Goal: Information Seeking & Learning: Learn about a topic

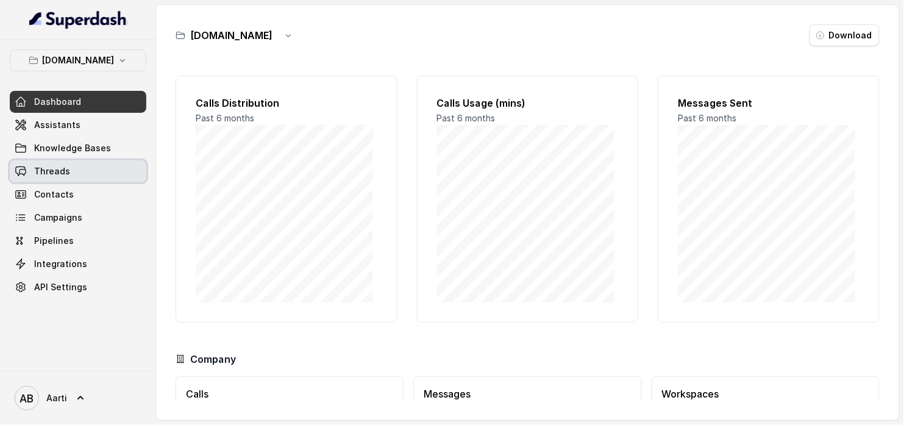
click at [57, 176] on span "Threads" at bounding box center [52, 171] width 36 height 12
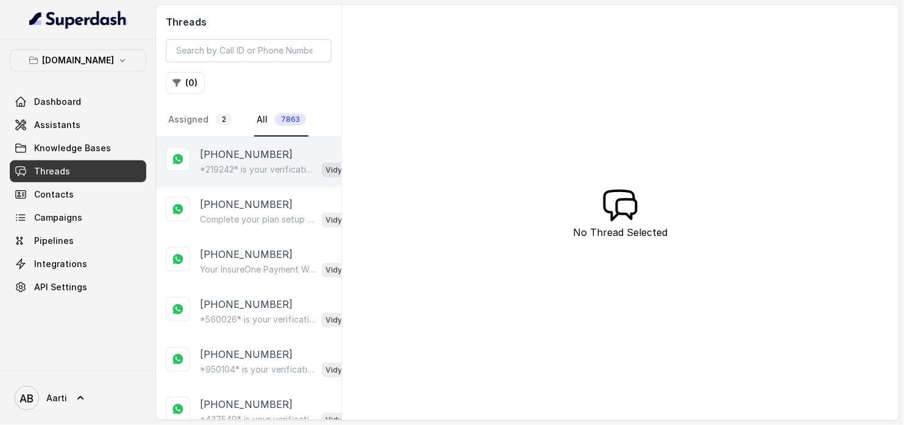
click at [238, 165] on p "*219242* is your verification code. For your security, do not share this code." at bounding box center [258, 169] width 117 height 12
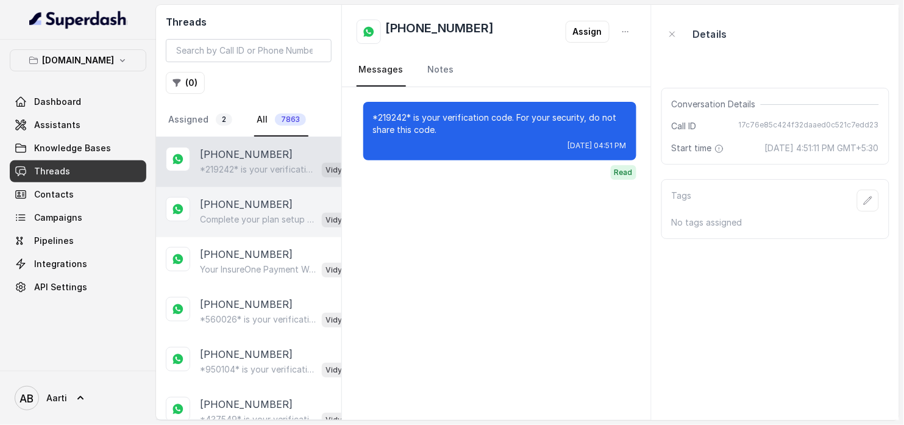
click at [234, 218] on p "Complete your plan setup You left your membership setup midway. Tap to continue…" at bounding box center [258, 219] width 117 height 12
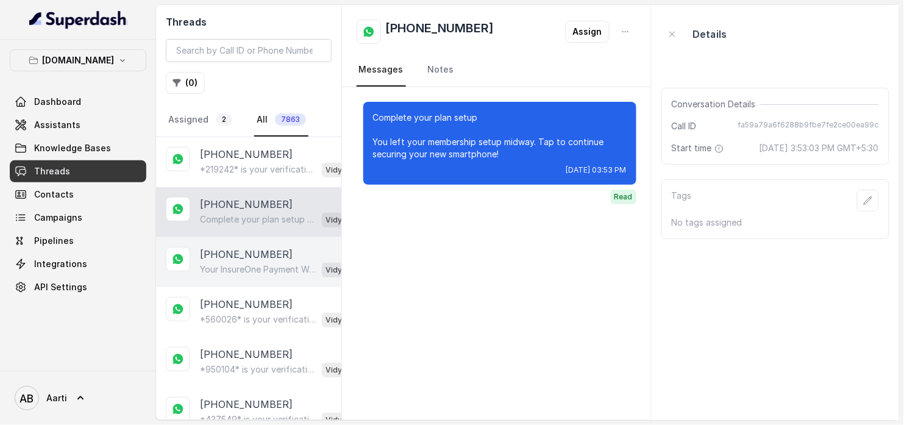
click at [231, 254] on p "[PHONE_NUMBER]" at bounding box center [246, 254] width 93 height 15
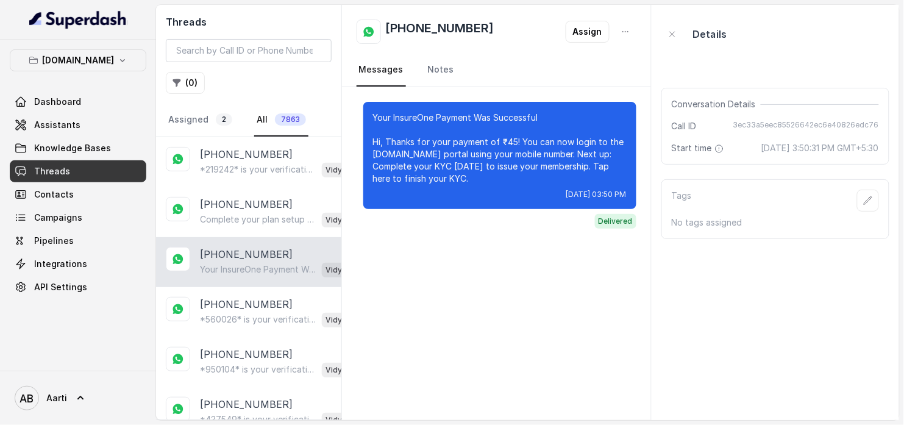
drag, startPoint x: 226, startPoint y: 302, endPoint x: 221, endPoint y: 282, distance: 20.0
click at [226, 302] on p "[PHONE_NUMBER]" at bounding box center [246, 304] width 93 height 15
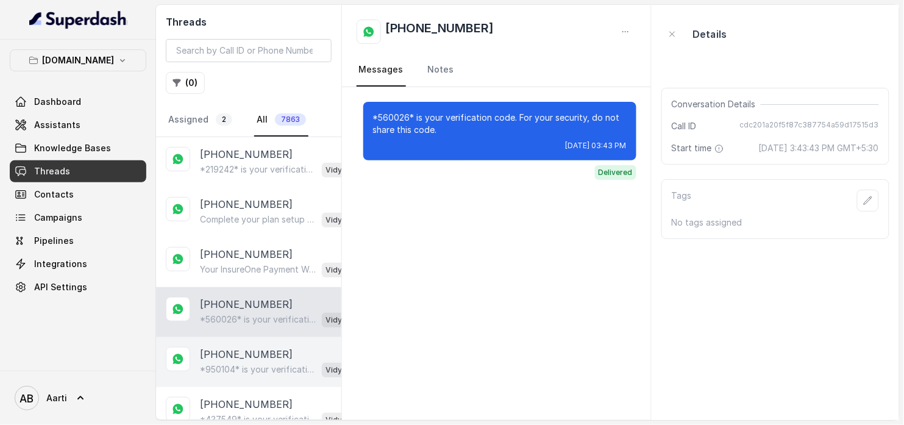
drag, startPoint x: 220, startPoint y: 365, endPoint x: 231, endPoint y: 375, distance: 14.7
click at [221, 365] on p "*950104* is your verification code. For your security, do not share this code." at bounding box center [258, 369] width 117 height 12
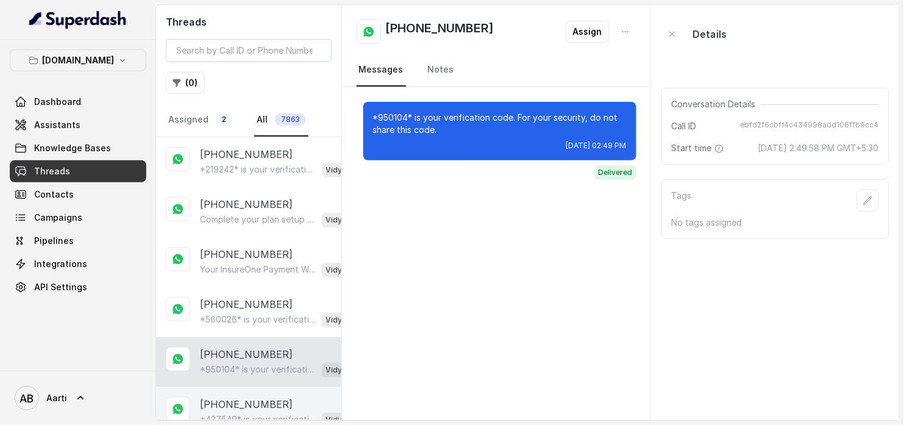
click at [232, 421] on main "Threads ( 0 ) Assigned 2 All 7863 [PHONE_NUMBER] *219242* is your verification …" at bounding box center [452, 212] width 904 height 425
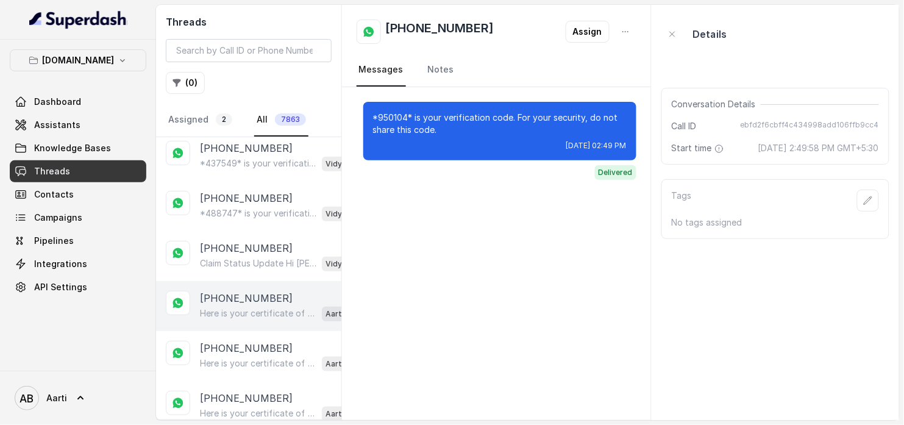
scroll to position [257, 0]
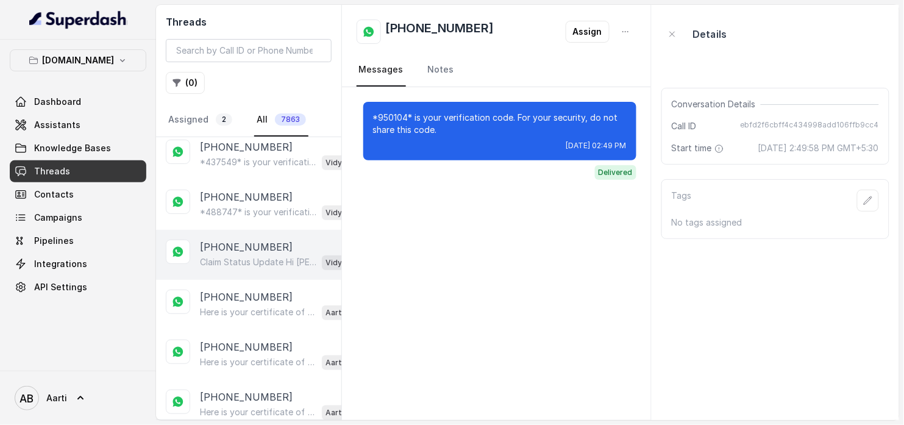
click at [244, 247] on p "[PHONE_NUMBER]" at bounding box center [246, 247] width 93 height 15
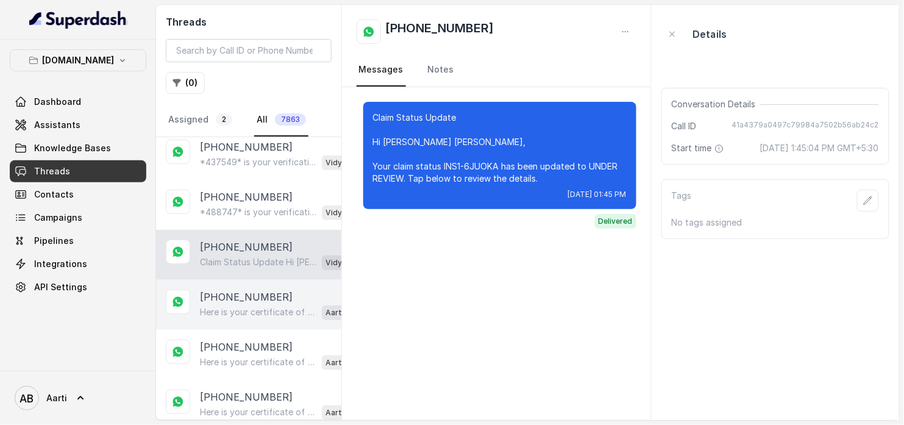
click at [239, 312] on p "Here is your certificate of coverage Hi, Your Certificate of Coverage is ready.…" at bounding box center [258, 312] width 117 height 12
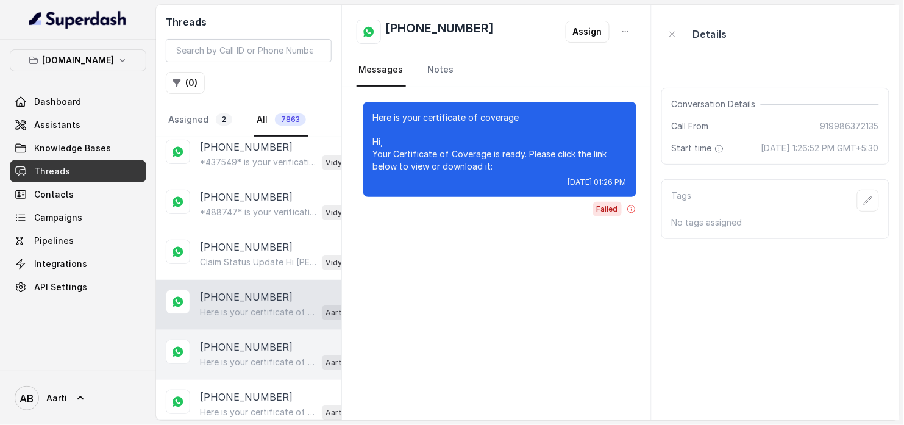
scroll to position [260, 0]
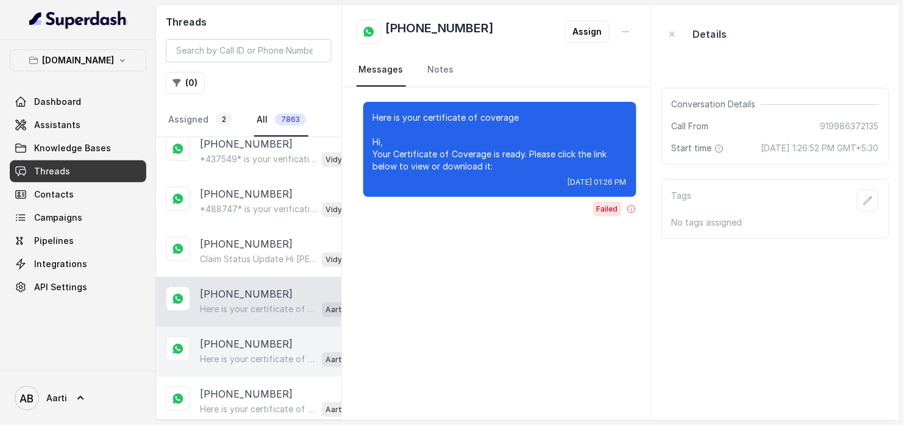
click at [232, 354] on p "Here is your certificate of coverage Hi, Your Certificate of Coverage is ready.…" at bounding box center [258, 359] width 117 height 12
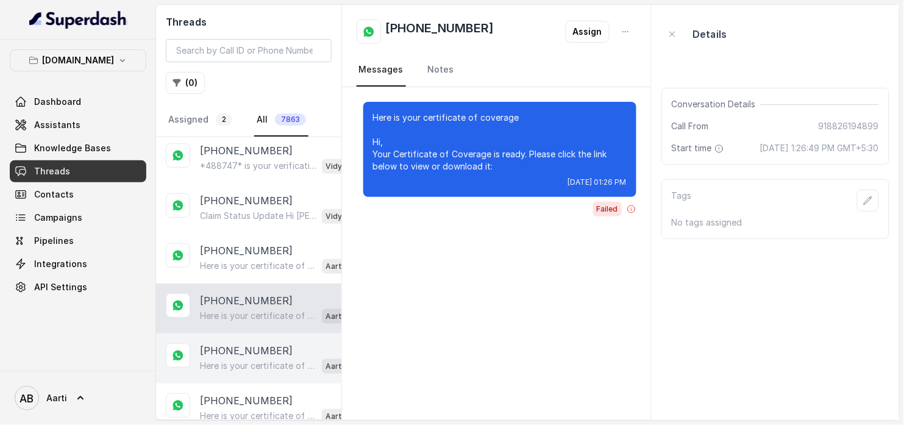
scroll to position [322, 0]
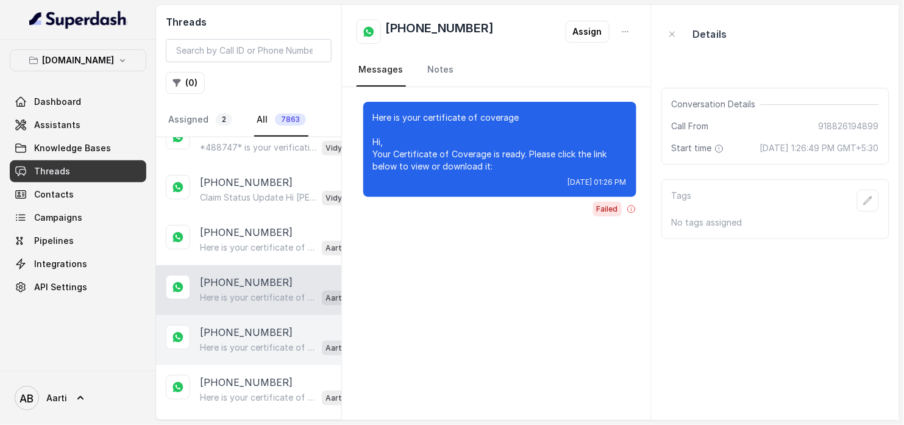
click at [232, 340] on div "Here is your certificate of coverage Hi, Your Certificate of Coverage is ready.…" at bounding box center [274, 348] width 148 height 16
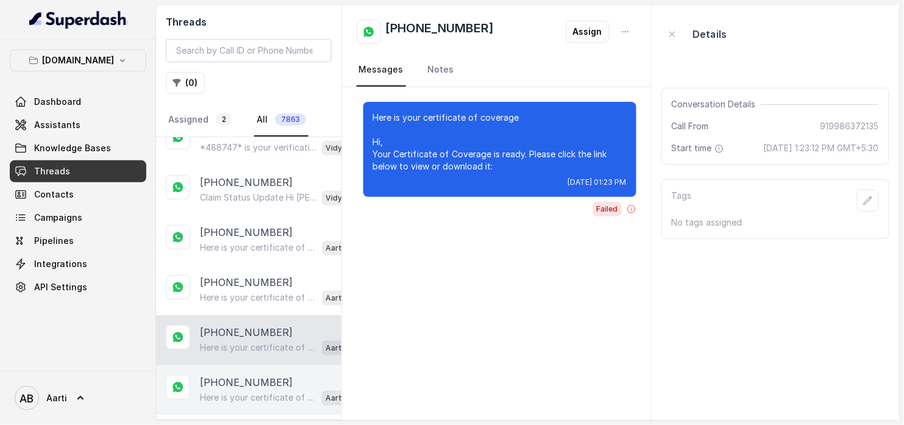
click at [225, 382] on p "[PHONE_NUMBER]" at bounding box center [246, 382] width 93 height 15
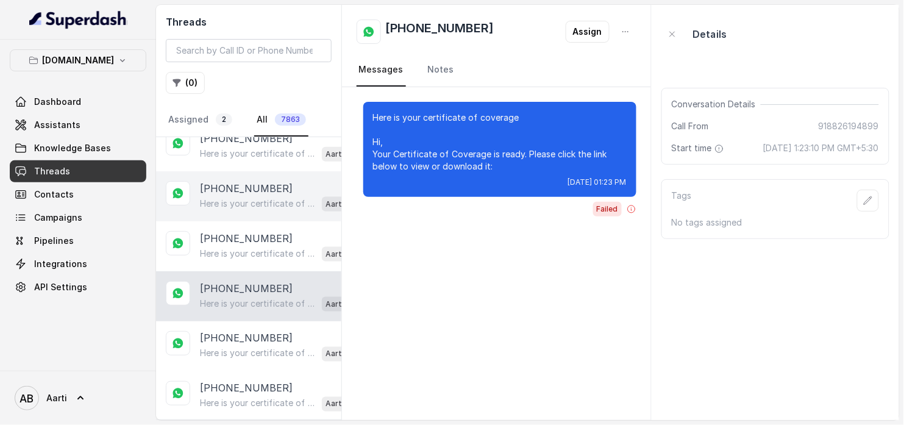
scroll to position [417, 0]
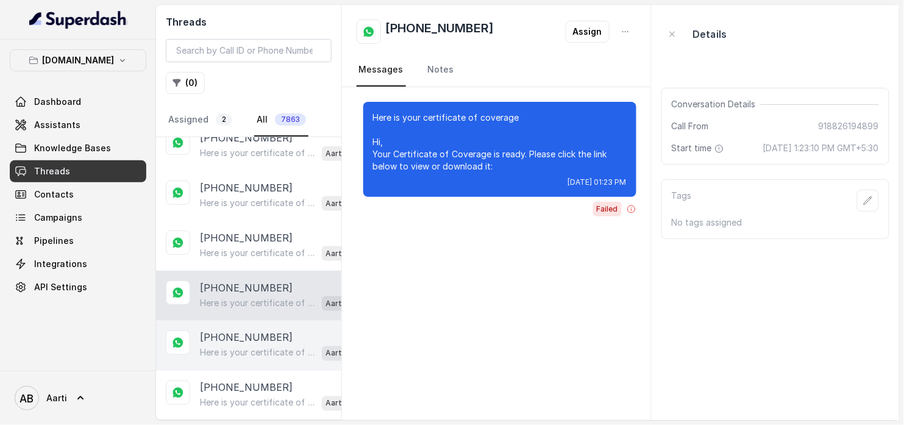
click at [229, 347] on p "Here is your certificate of coverage Hi, Your Certificate of Coverage is ready.…" at bounding box center [258, 353] width 117 height 12
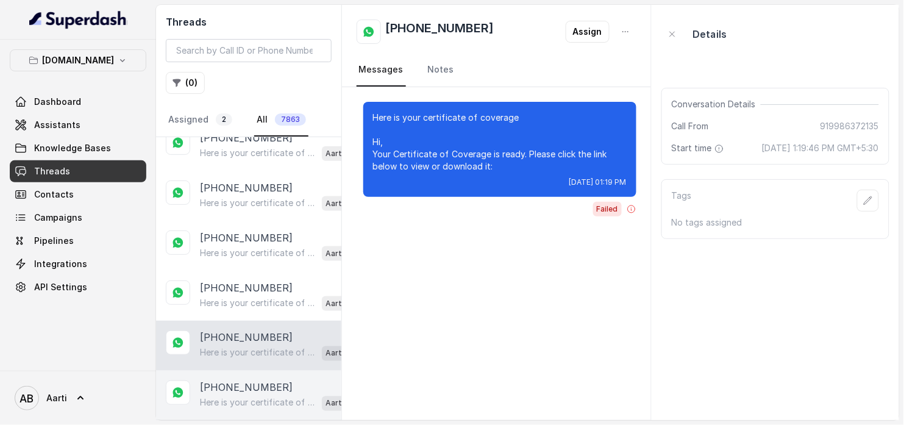
click at [220, 399] on p "Here is your certificate of coverage Hi, Your Certificate of Coverage is ready.…" at bounding box center [258, 403] width 117 height 12
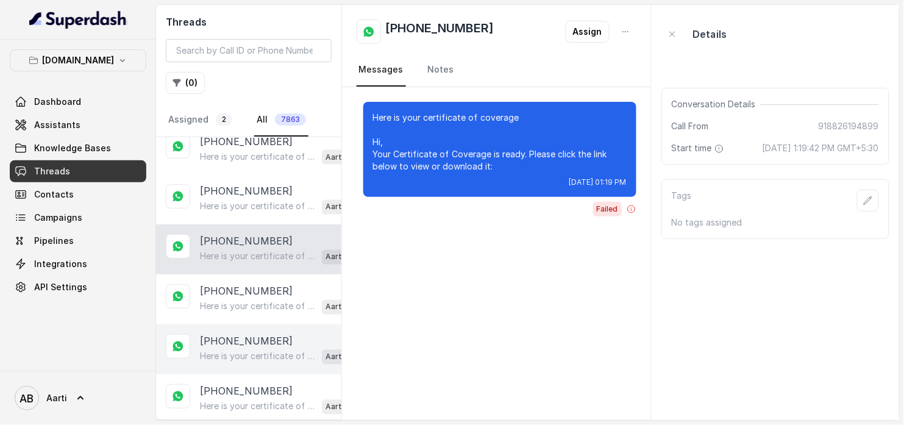
scroll to position [627, 0]
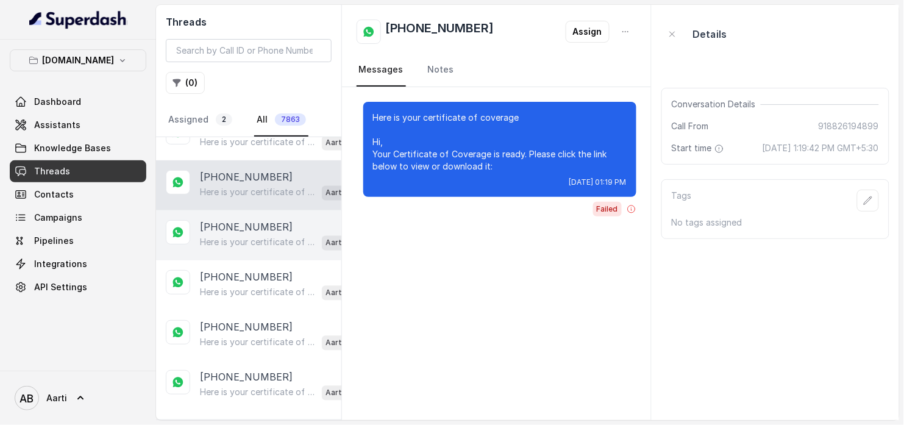
click at [247, 224] on p "[PHONE_NUMBER]" at bounding box center [246, 227] width 93 height 15
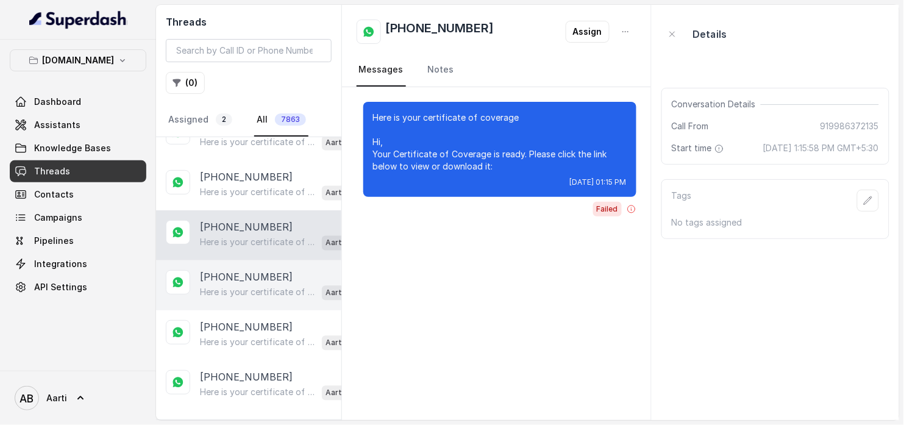
click at [241, 271] on p "[PHONE_NUMBER]" at bounding box center [246, 277] width 93 height 15
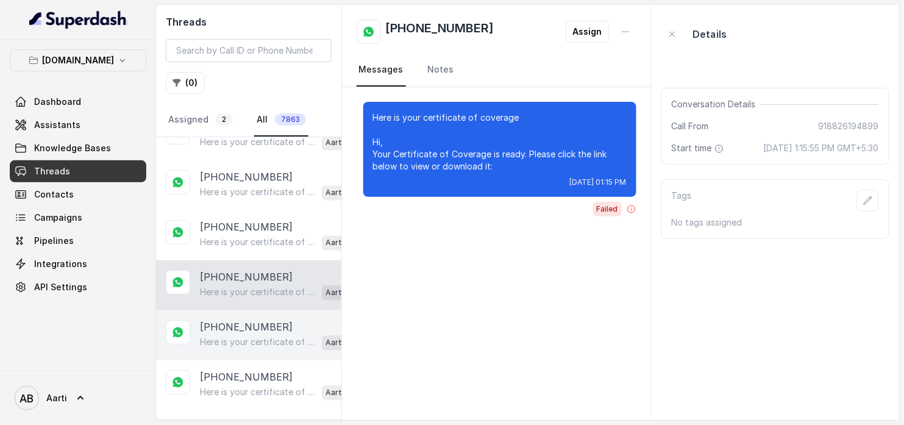
click at [223, 337] on p "Here is your certificate of coverage Hi, Your Certificate of Coverage is ready.…" at bounding box center [258, 343] width 117 height 12
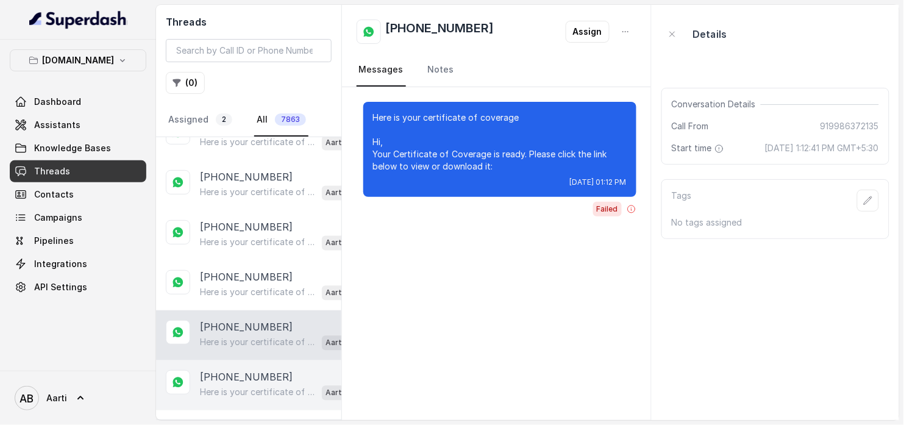
click at [227, 391] on p "Here is your certificate of coverage Hi, Your Certificate of Coverage is ready.…" at bounding box center [258, 393] width 117 height 12
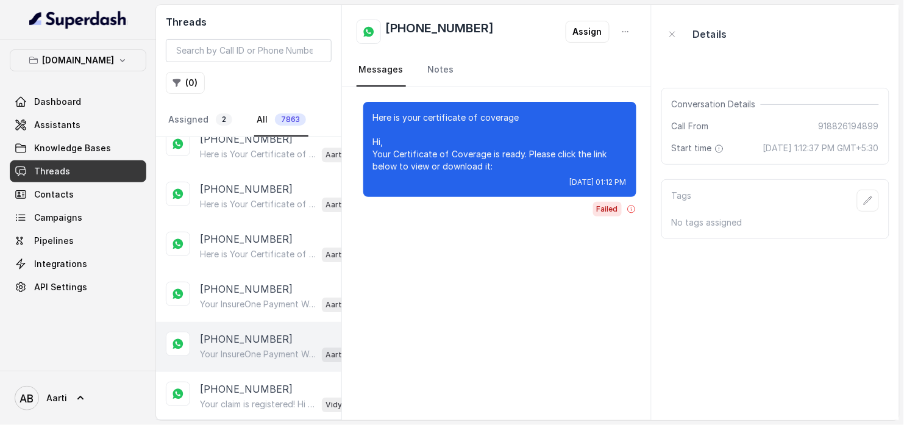
scroll to position [1016, 0]
click at [240, 338] on p "[PHONE_NUMBER]" at bounding box center [246, 338] width 93 height 15
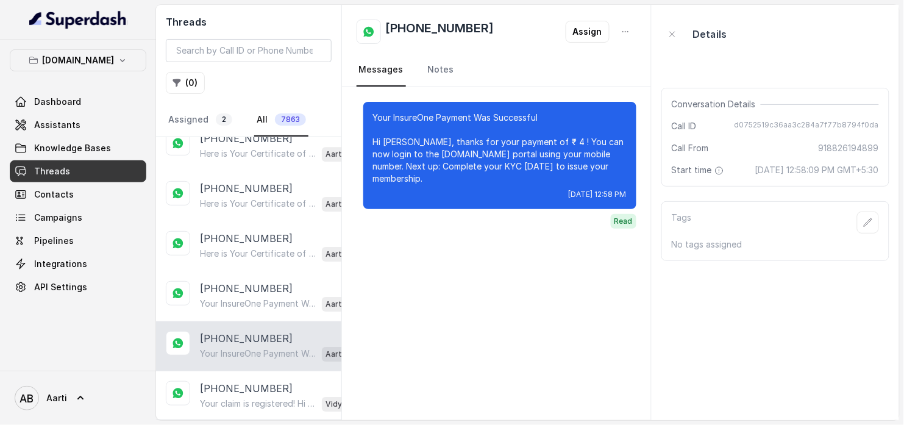
scroll to position [1016, 0]
